Goal: Find specific page/section: Find specific page/section

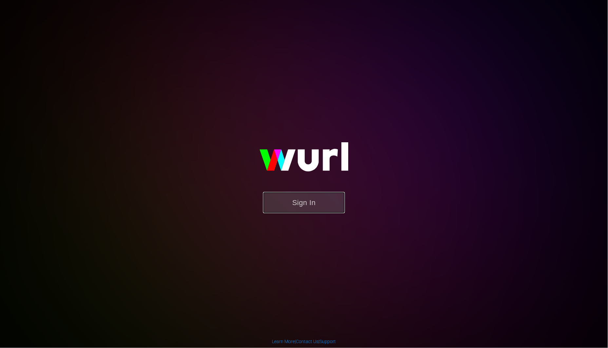
click at [300, 199] on button "Sign In" at bounding box center [304, 202] width 82 height 21
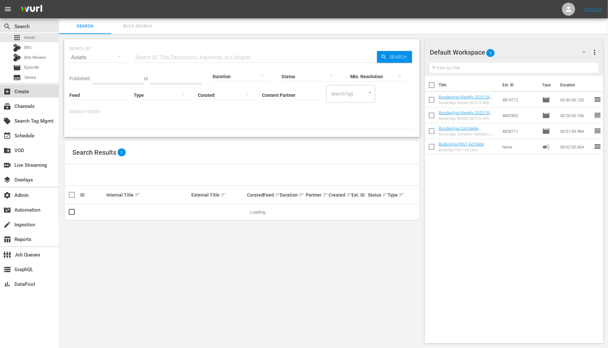
click at [24, 92] on div "add_box Create" at bounding box center [18, 91] width 37 height 6
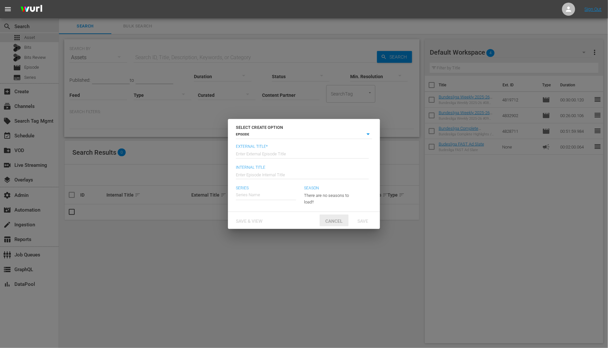
click at [331, 217] on div "Cancel" at bounding box center [334, 221] width 29 height 12
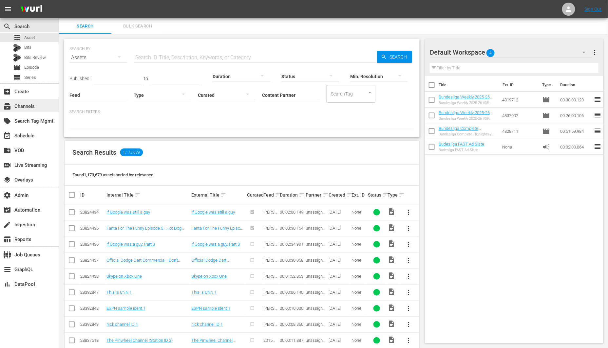
click at [51, 106] on div "subscriptions Channels" at bounding box center [29, 105] width 59 height 13
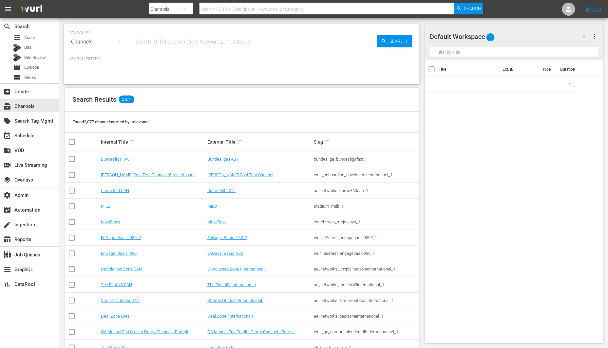
click at [196, 38] on input "text" at bounding box center [255, 42] width 243 height 16
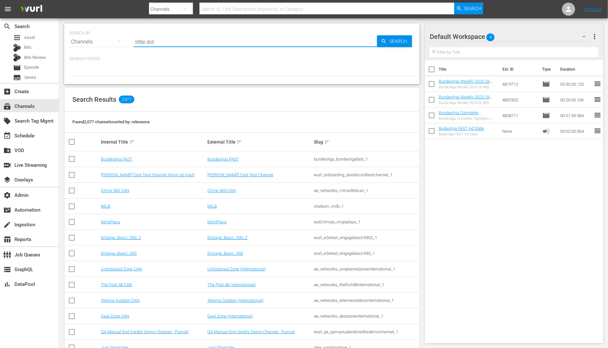
type input "little dot"
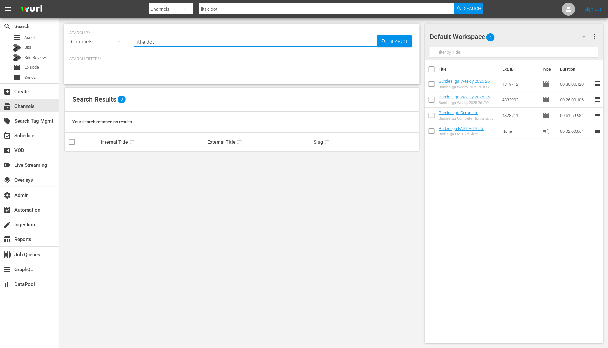
click at [149, 43] on input "little dot" at bounding box center [255, 42] width 243 height 16
type input "littl"
